Goal: Browse casually

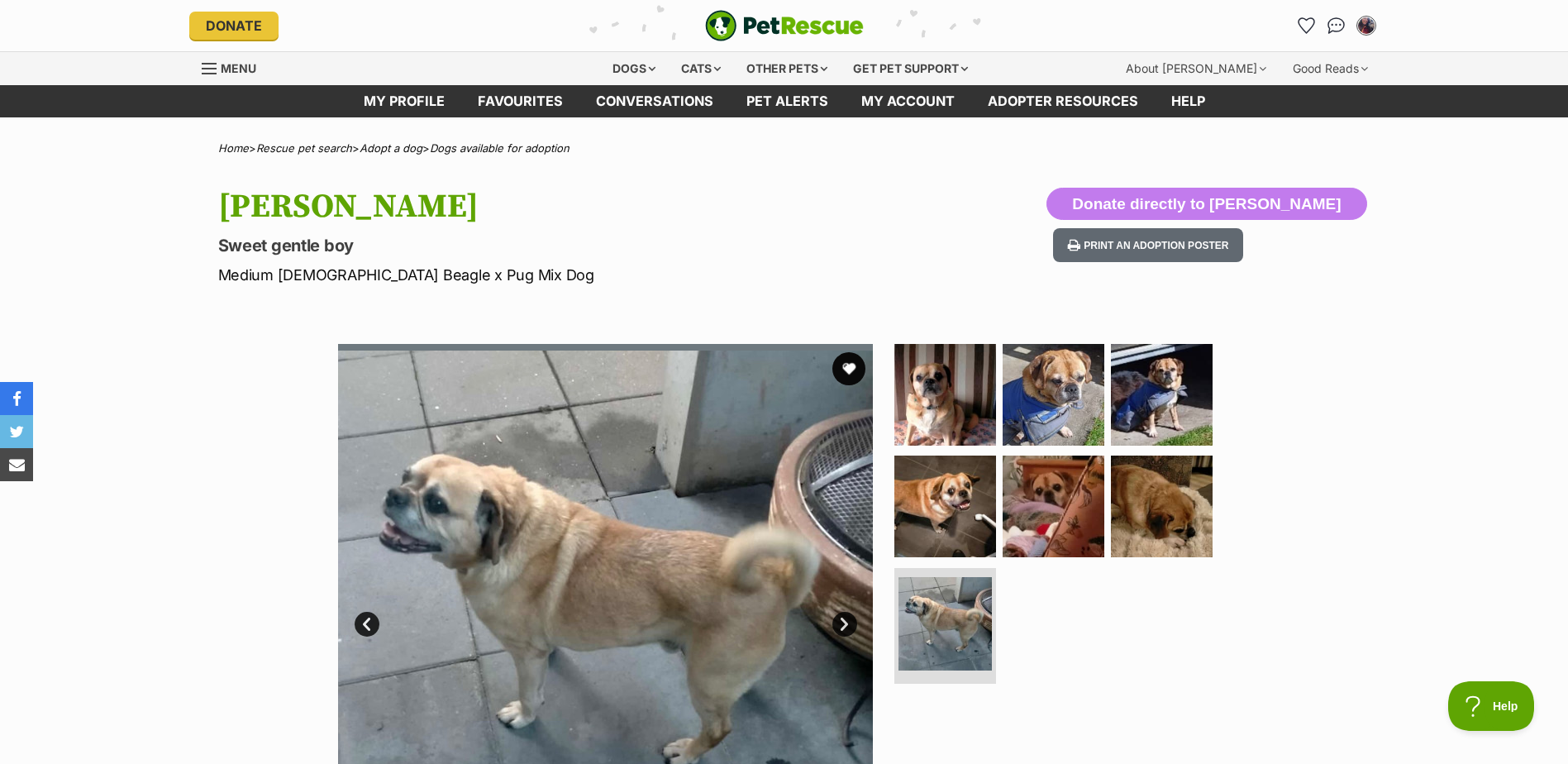
click at [847, 616] on link "Next" at bounding box center [844, 623] width 25 height 25
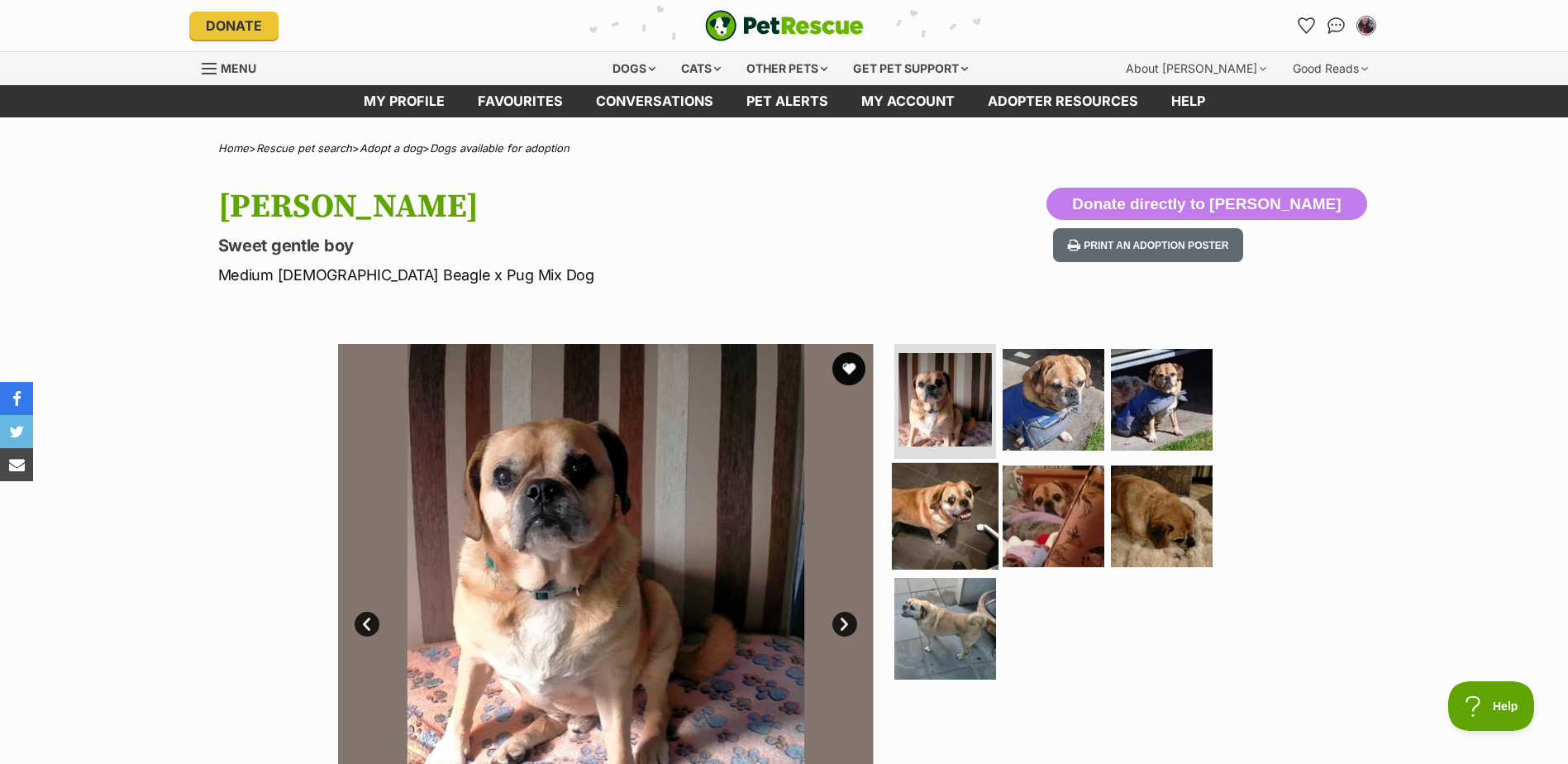
click at [949, 500] on img at bounding box center [945, 517] width 107 height 107
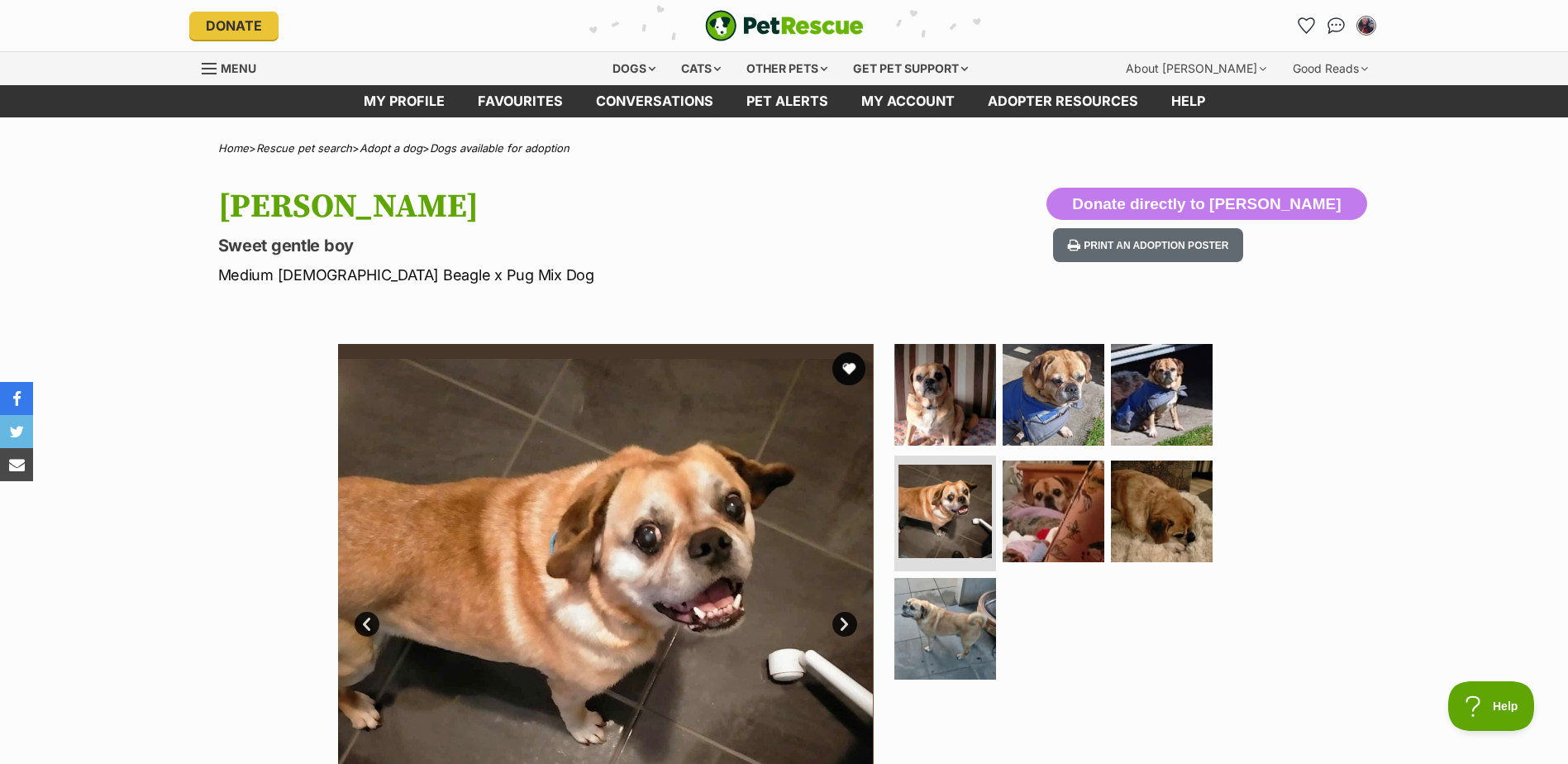
click at [845, 619] on link "Next" at bounding box center [844, 623] width 25 height 25
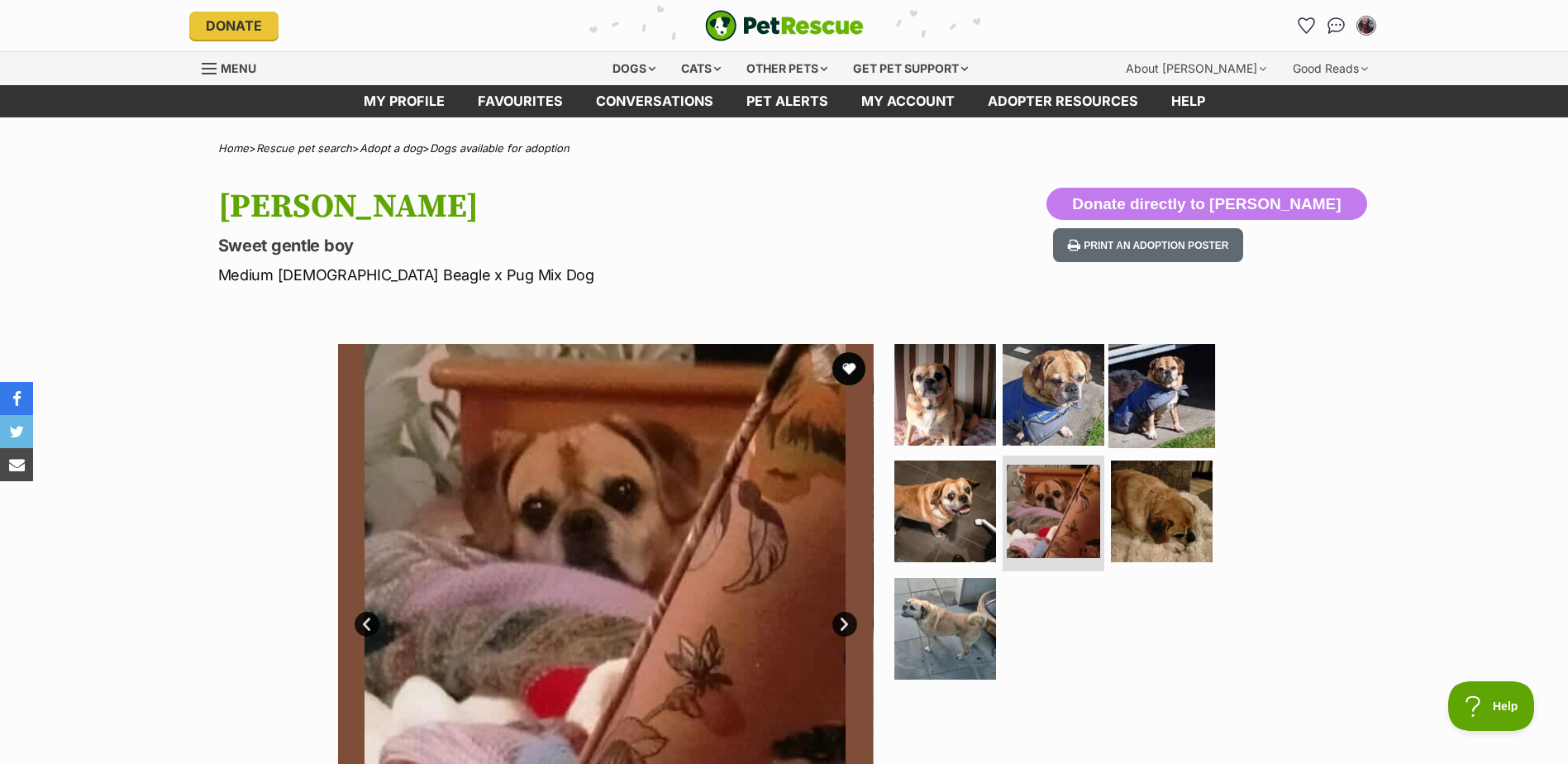
click at [1163, 387] on img at bounding box center [1162, 394] width 107 height 107
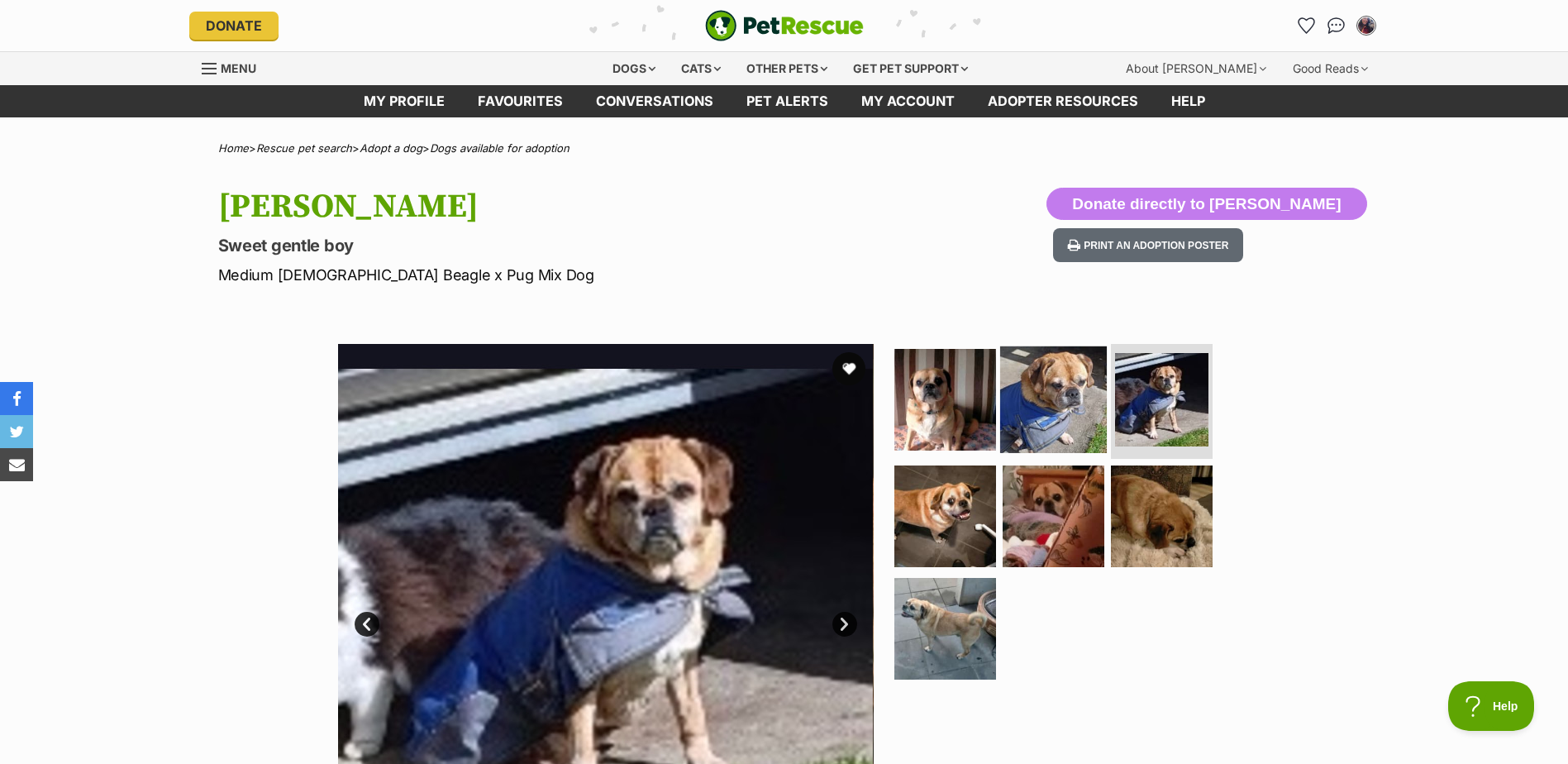
click at [1044, 400] on img at bounding box center [1053, 399] width 107 height 107
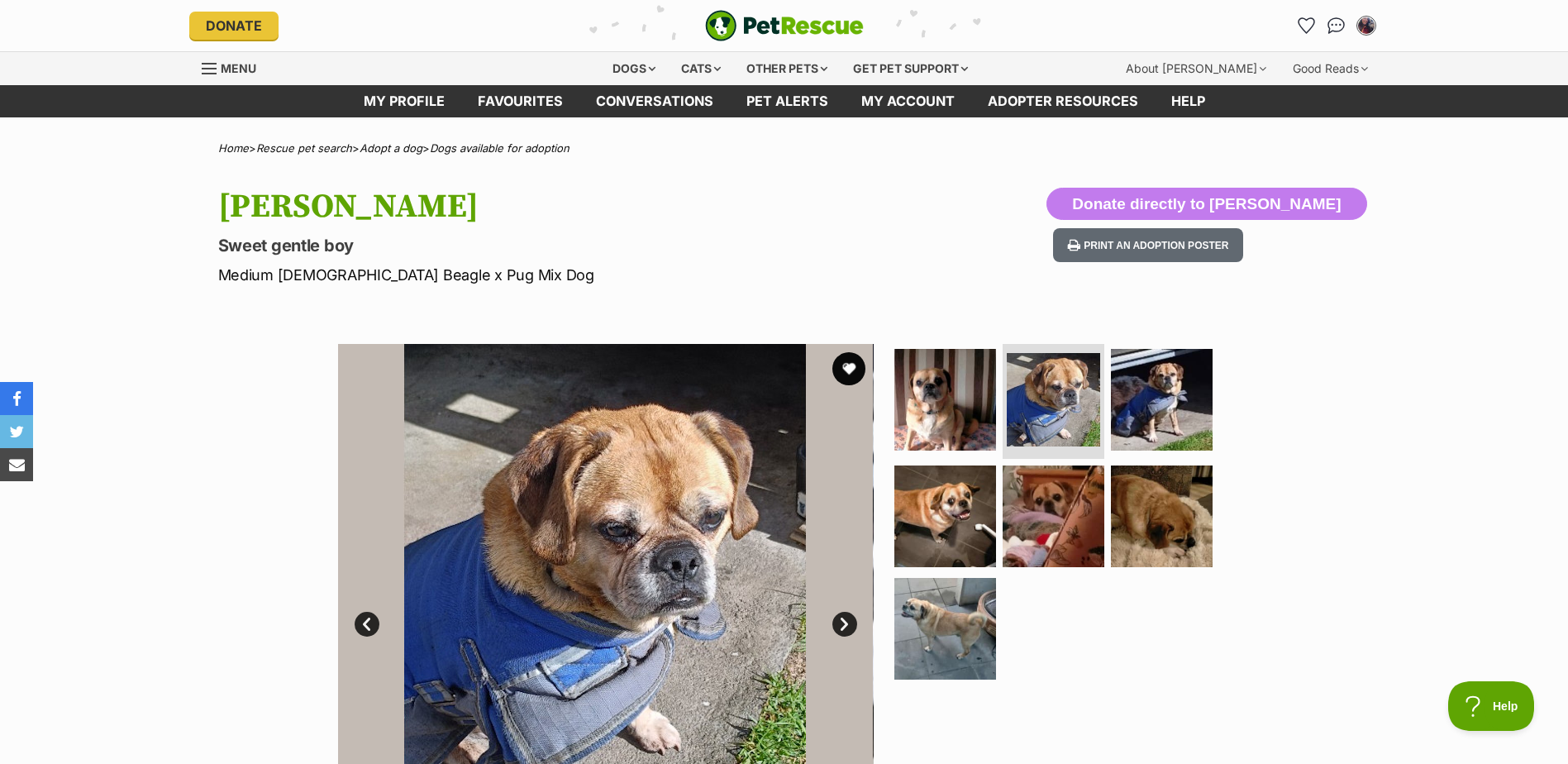
click at [841, 622] on link "Next" at bounding box center [844, 623] width 25 height 25
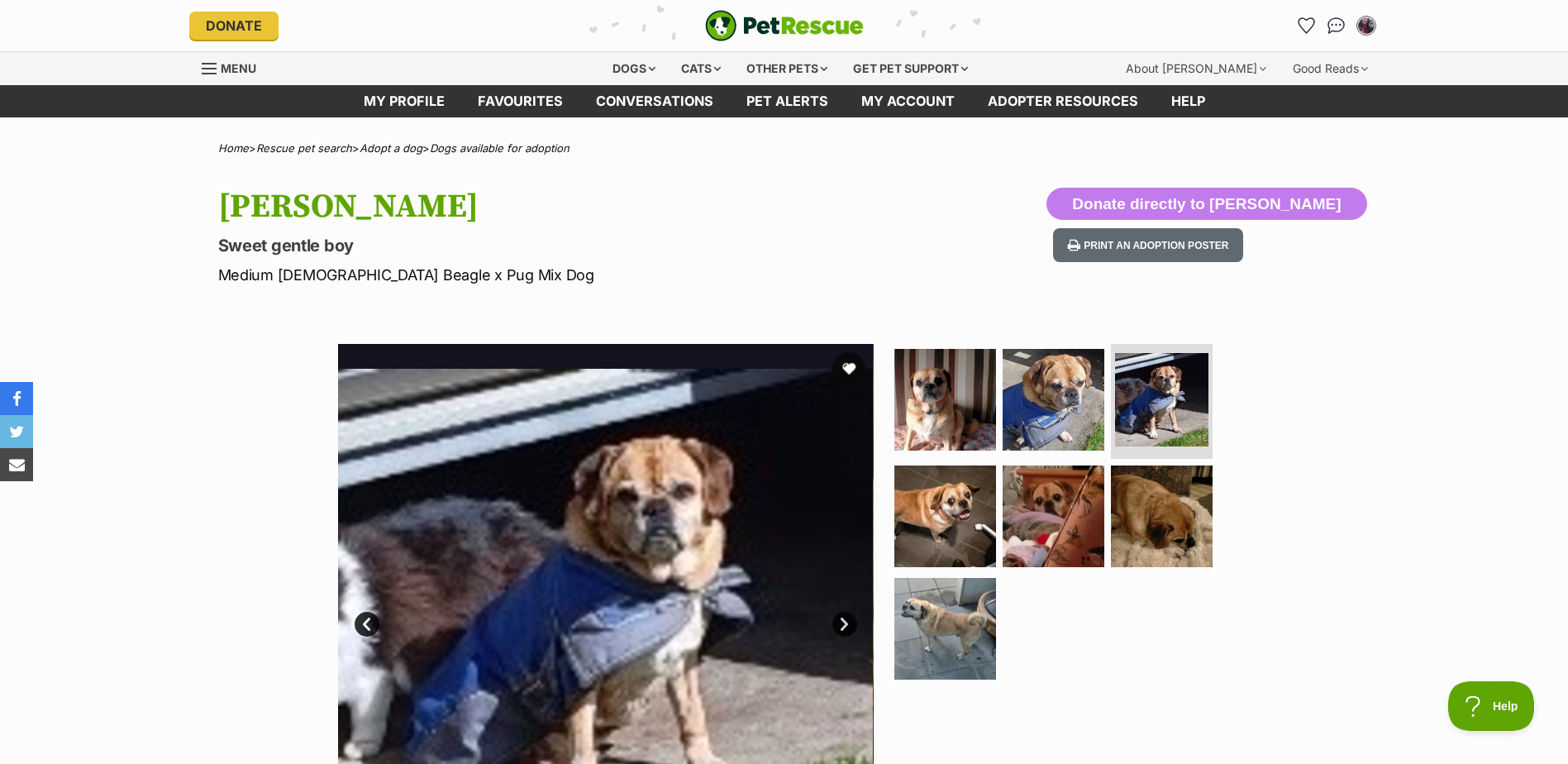
click at [844, 621] on link "Next" at bounding box center [844, 623] width 25 height 25
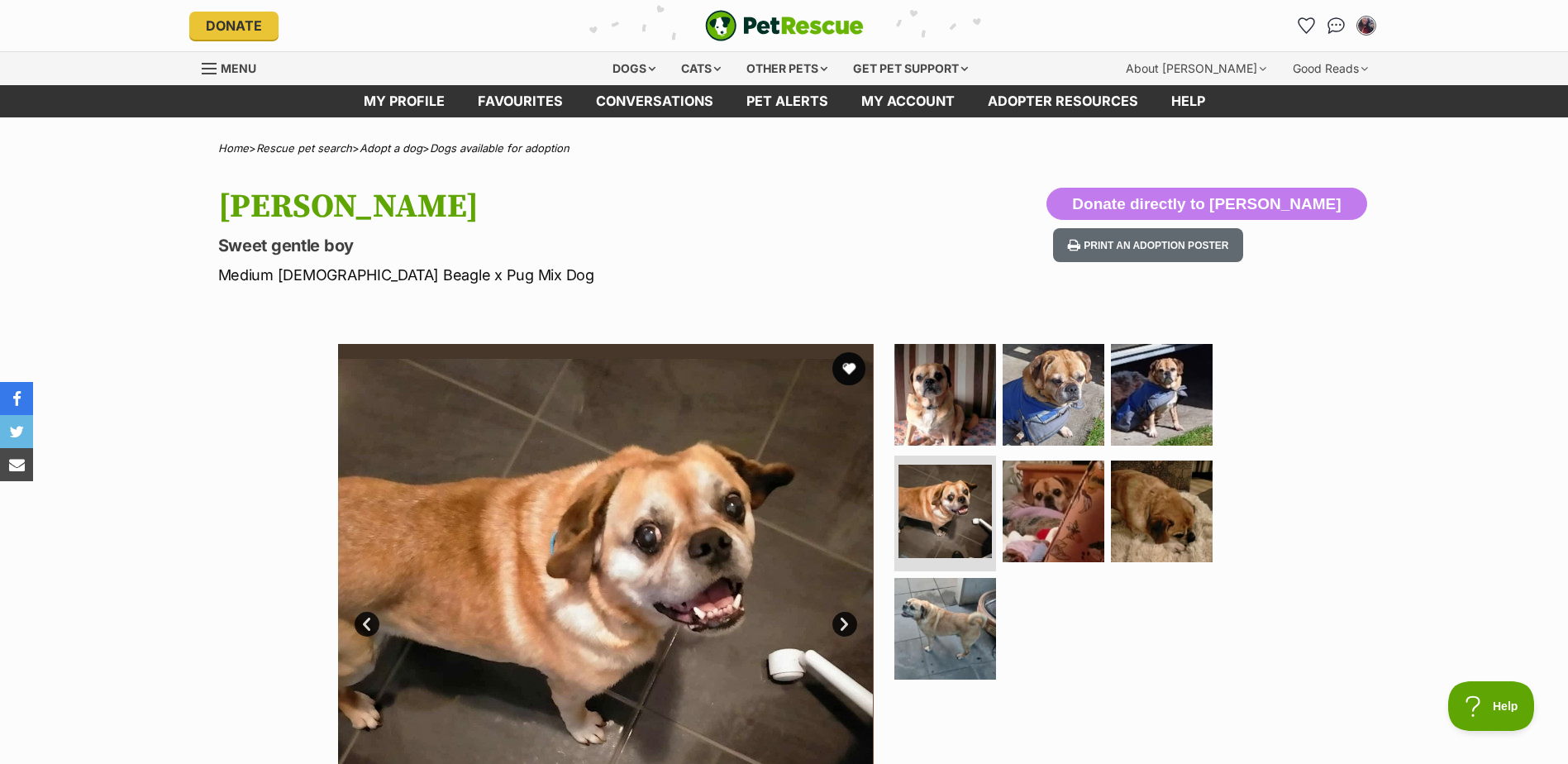
click at [844, 621] on link "Next" at bounding box center [844, 623] width 25 height 25
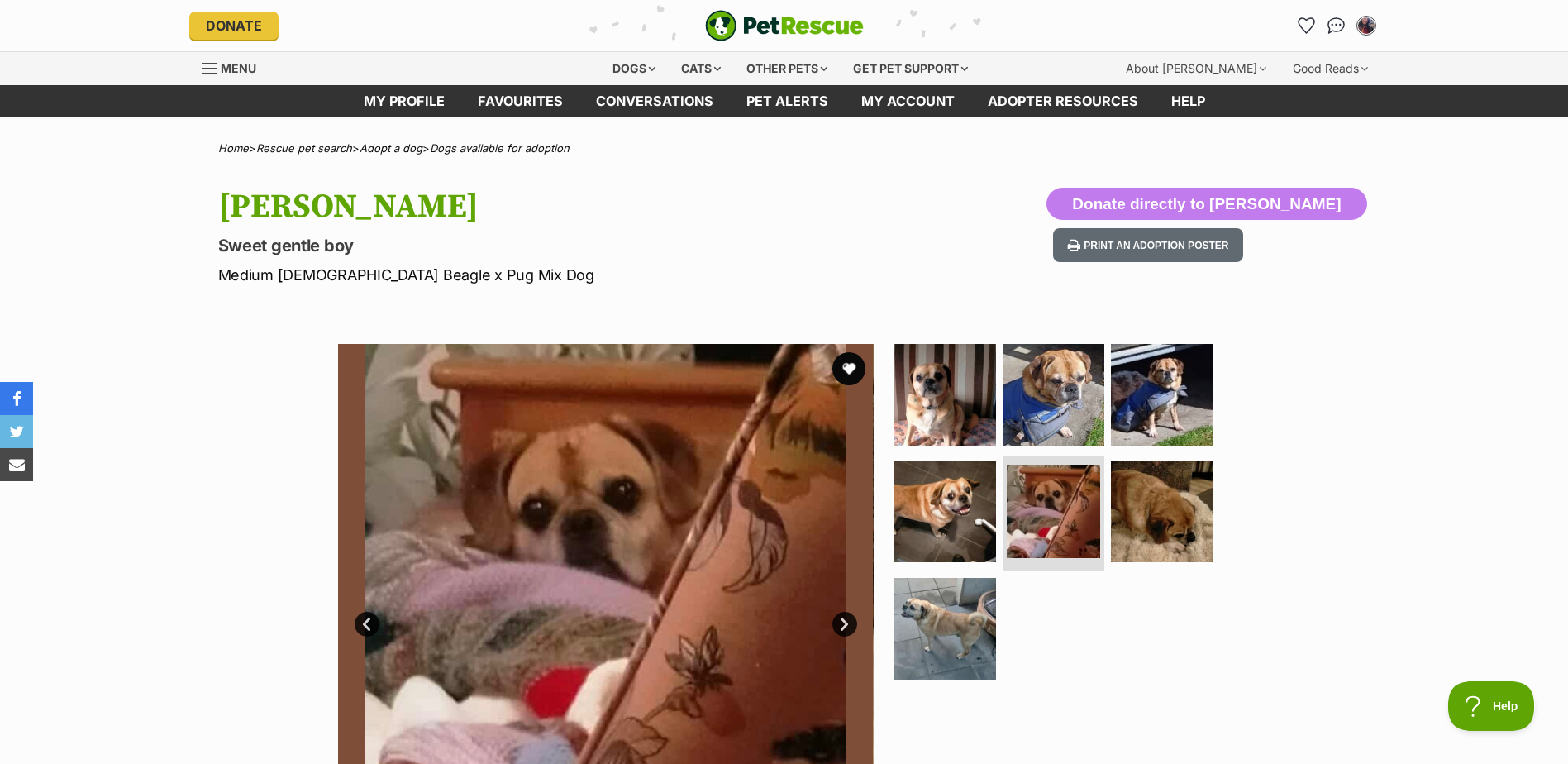
click at [844, 621] on link "Next" at bounding box center [844, 623] width 25 height 25
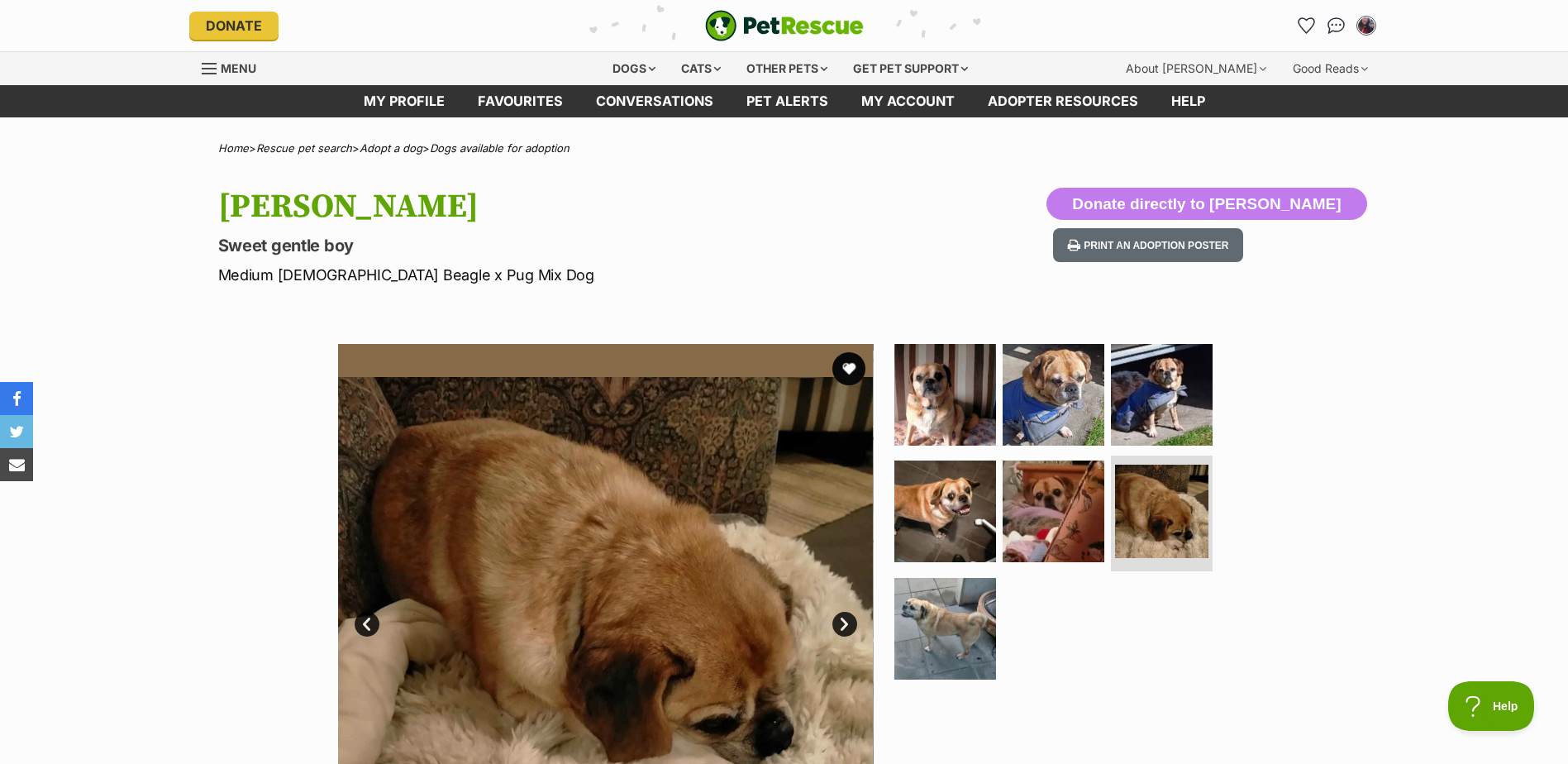
click at [848, 621] on link "Next" at bounding box center [844, 623] width 25 height 25
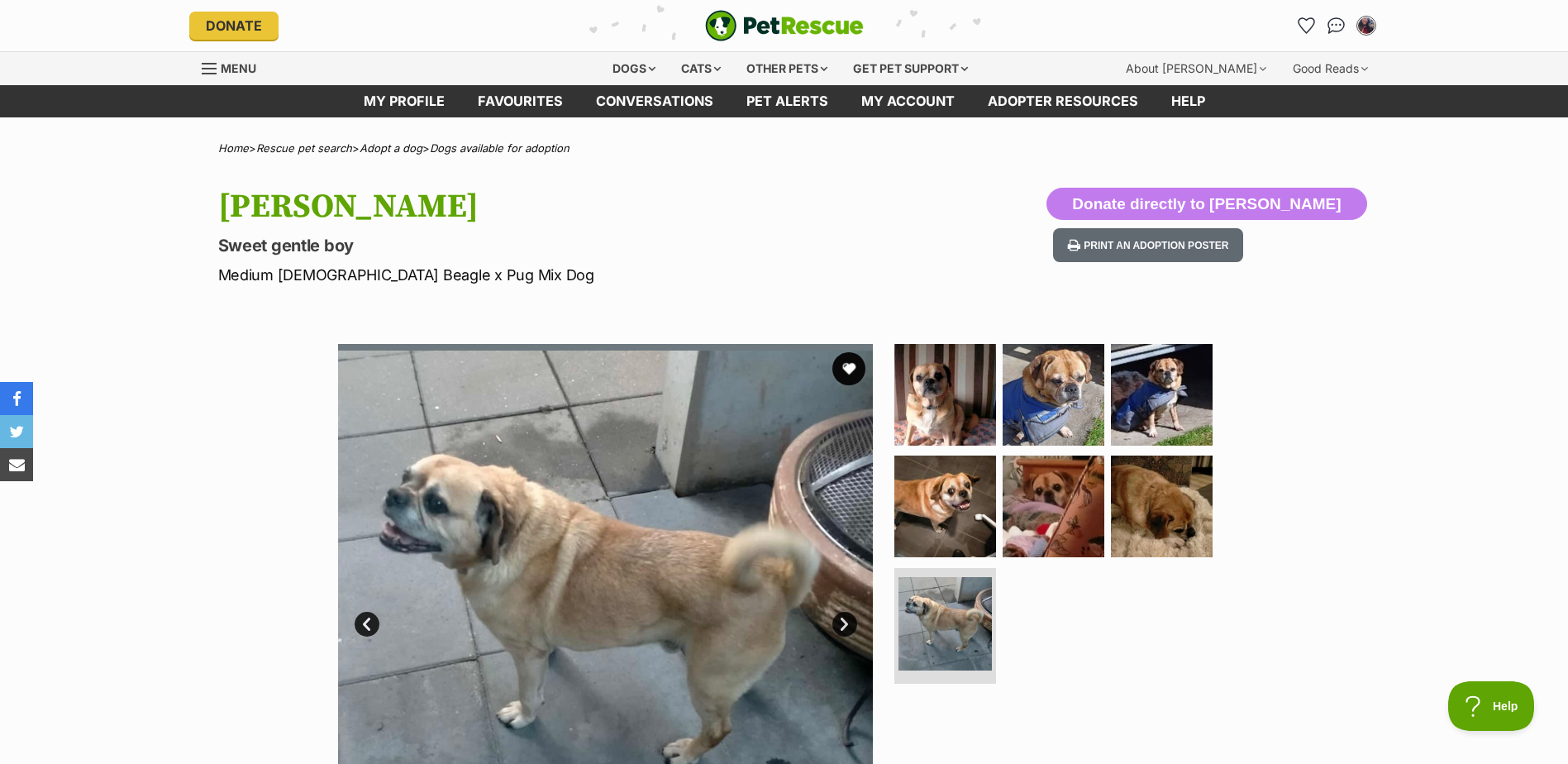
click at [848, 621] on link "Next" at bounding box center [844, 623] width 25 height 25
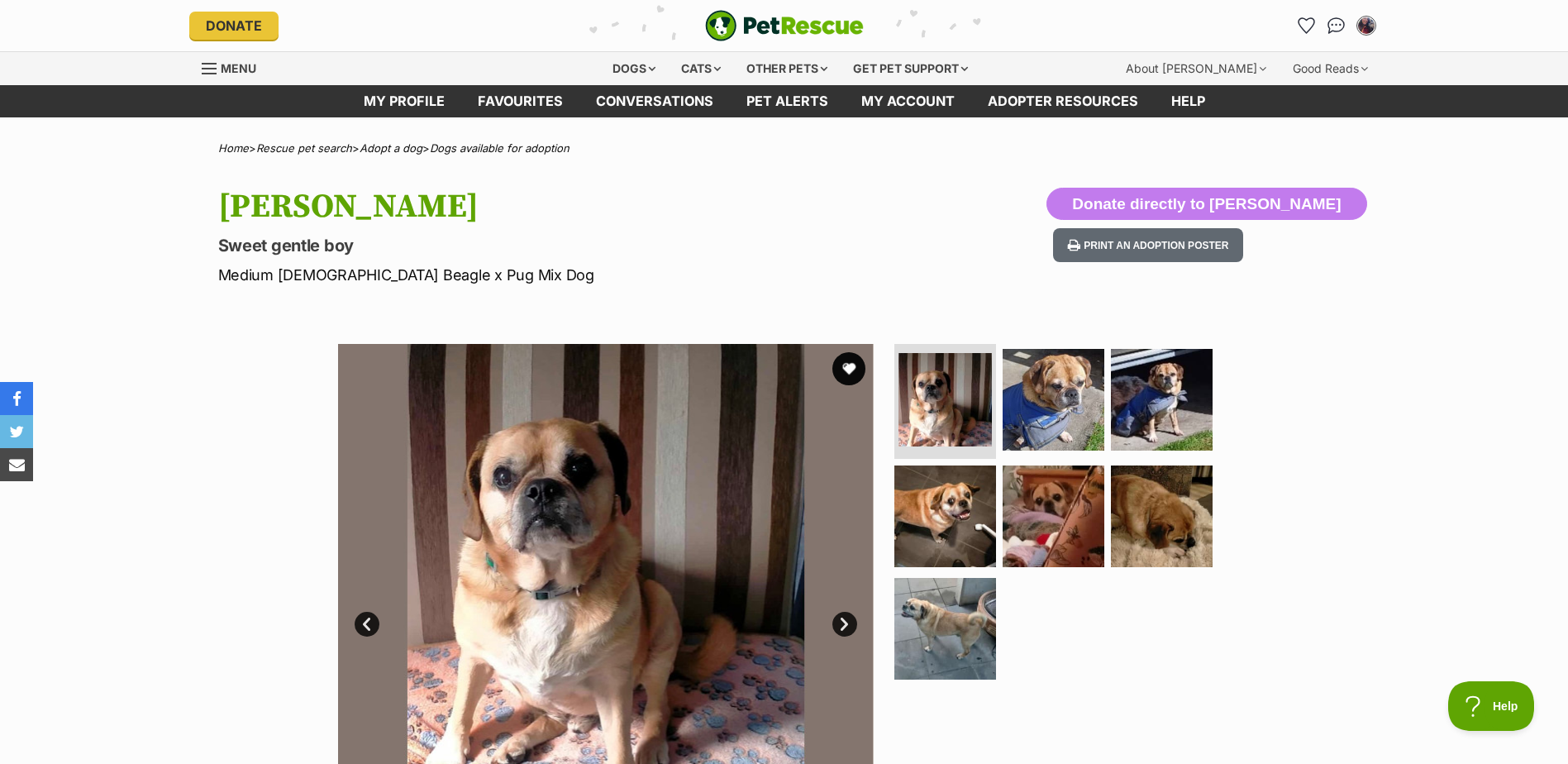
click at [663, 643] on img at bounding box center [606, 611] width 536 height 535
click at [694, 533] on img at bounding box center [606, 611] width 536 height 535
click at [953, 605] on img at bounding box center [945, 628] width 107 height 107
